Goal: Navigation & Orientation: Find specific page/section

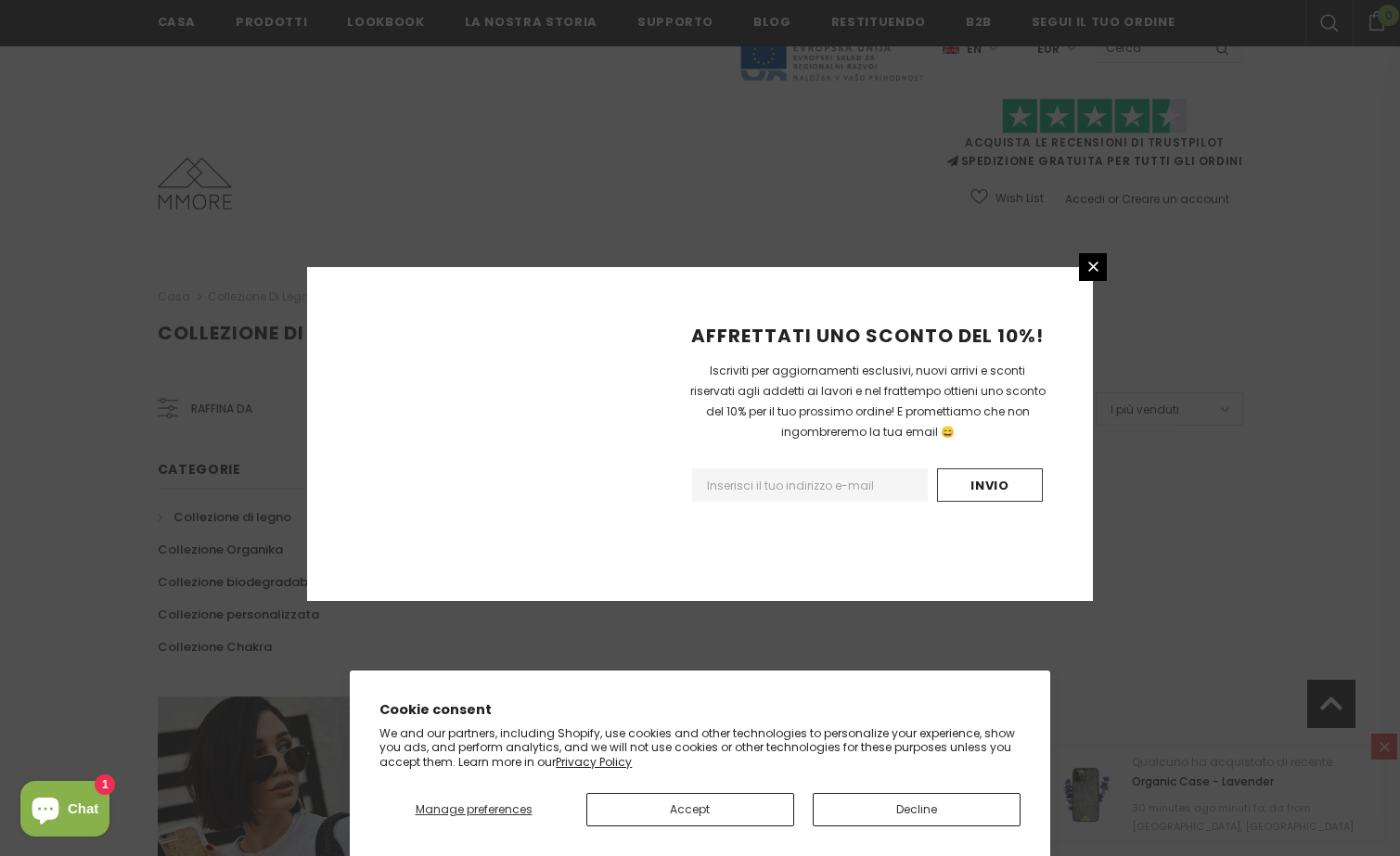
scroll to position [1045, 0]
